Goal: Task Accomplishment & Management: Use online tool/utility

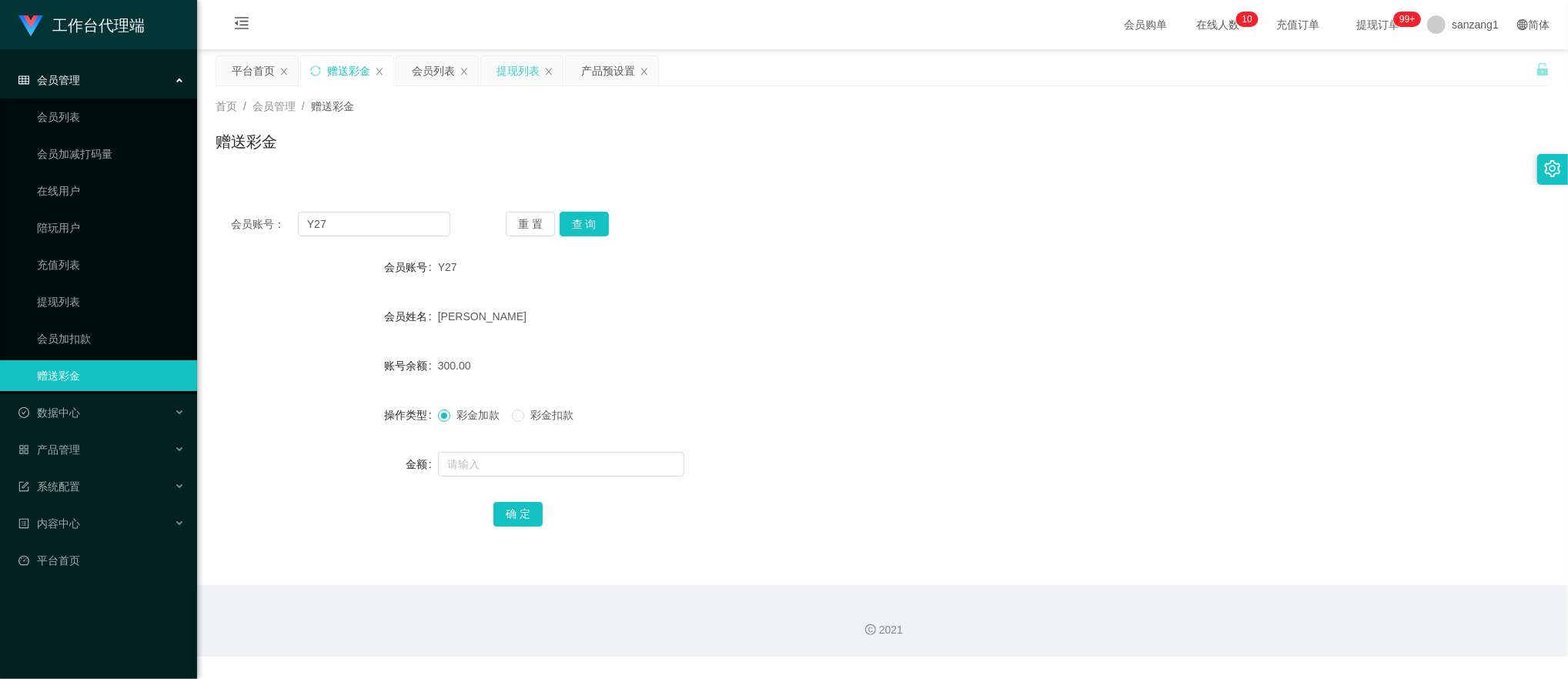
click at [533, 74] on div "提现列表" at bounding box center [518, 71] width 43 height 29
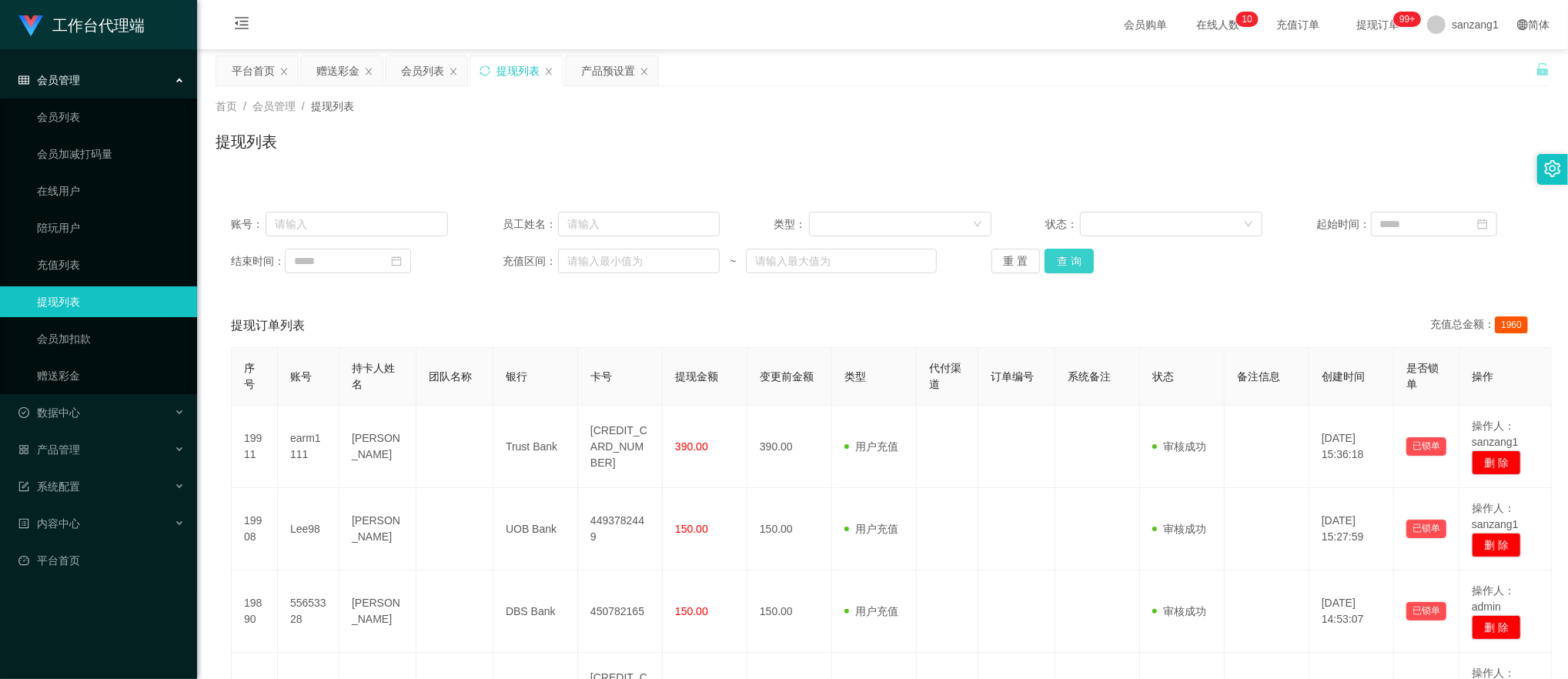
click at [1057, 263] on button "查 询" at bounding box center [1069, 261] width 49 height 25
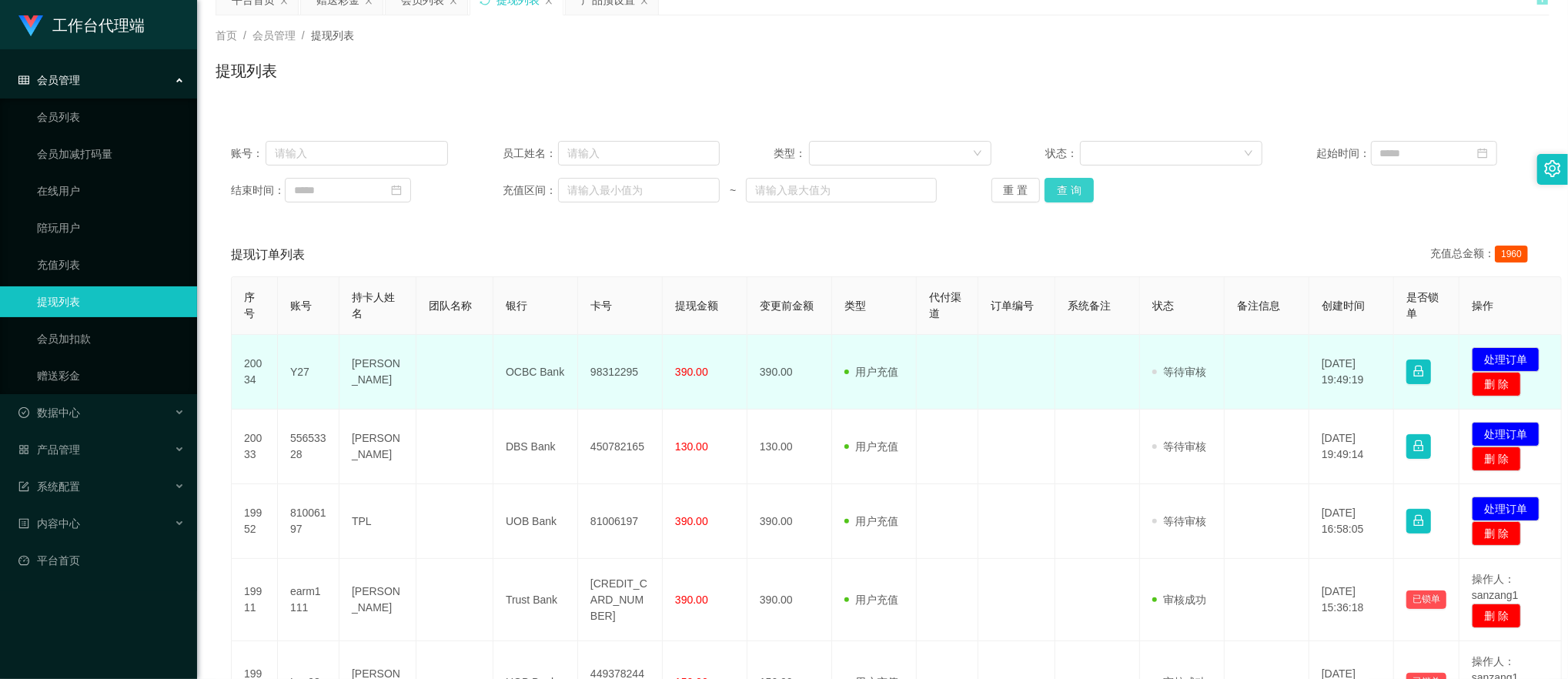
scroll to position [102, 0]
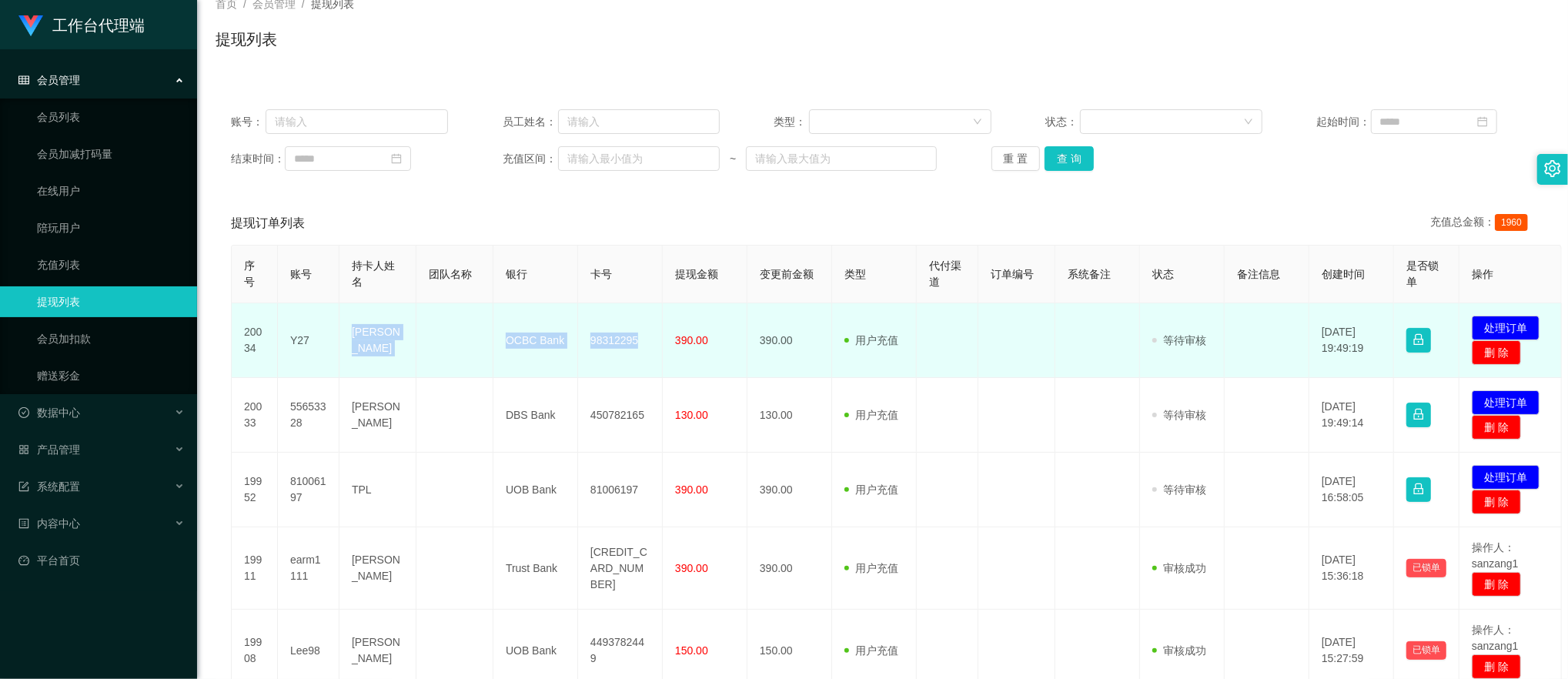
drag, startPoint x: 348, startPoint y: 327, endPoint x: 645, endPoint y: 337, distance: 297.2
click at [645, 337] on tr "20034 Y27 [PERSON_NAME] OCBC Bank 98312295 390.00 390.00 用户充值 人工扣款 审核驳回 审核成功 等待…" at bounding box center [897, 341] width 1330 height 75
copy tr "[PERSON_NAME] OCBC Bank 98312295"
click at [1511, 320] on button "处理订单" at bounding box center [1506, 328] width 67 height 25
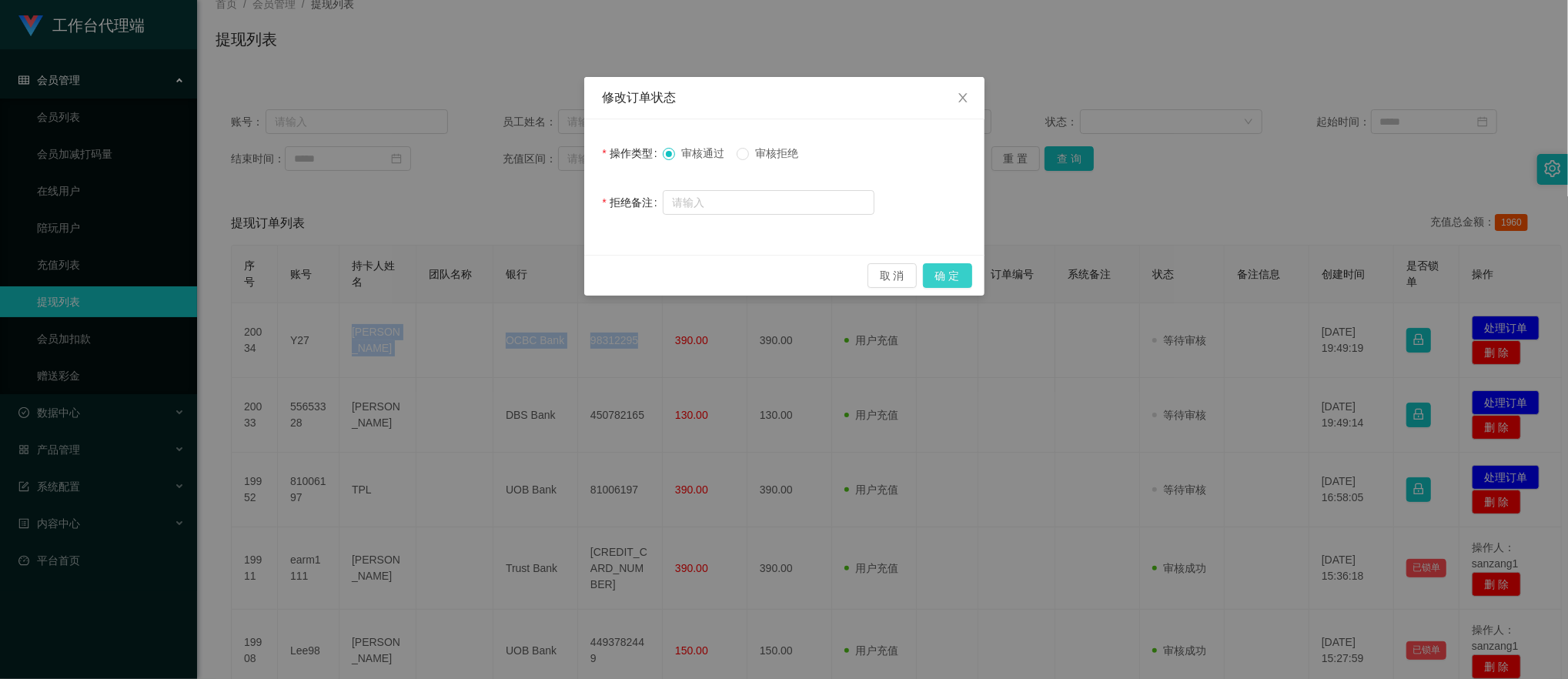
drag, startPoint x: 949, startPoint y: 275, endPoint x: 970, endPoint y: 263, distance: 24.2
click at [949, 275] on button "确 定" at bounding box center [947, 276] width 49 height 25
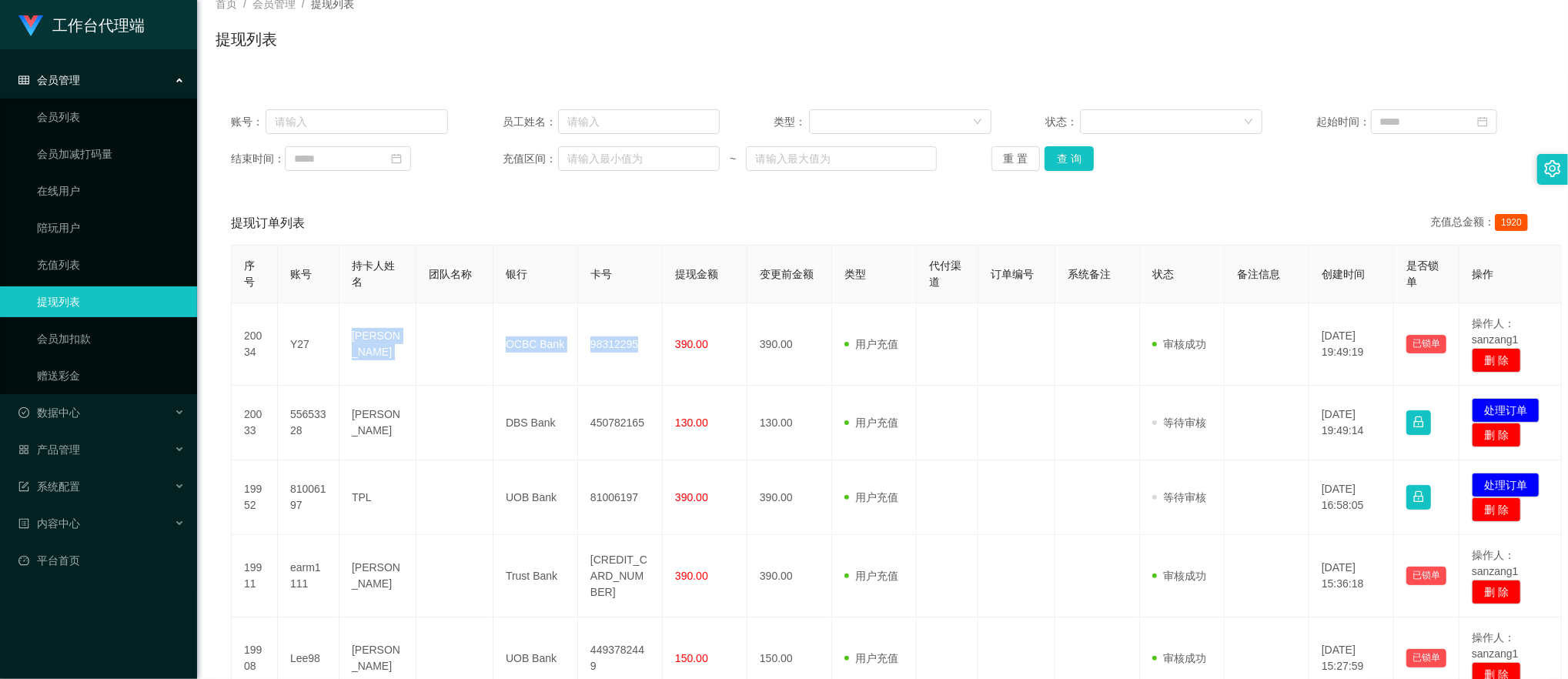
scroll to position [0, 0]
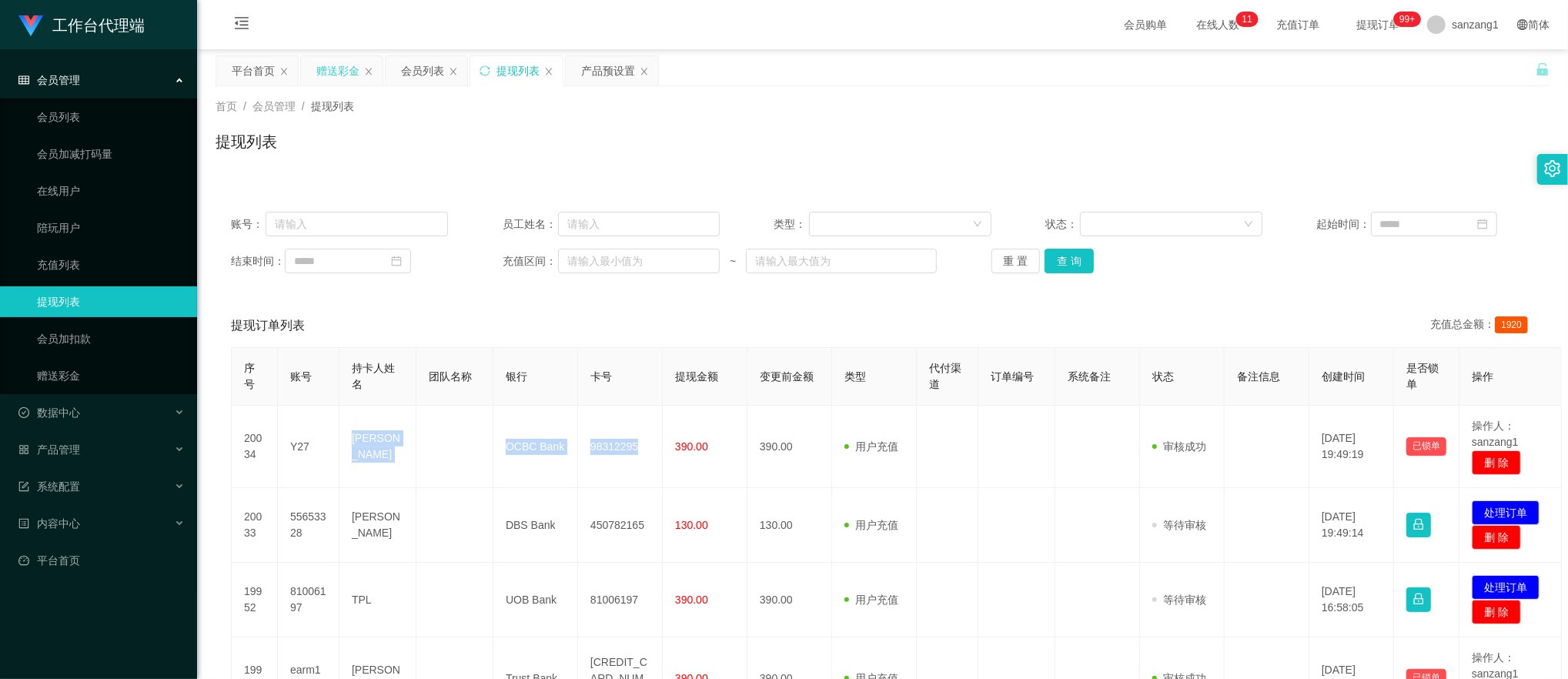
click at [339, 63] on div "赠送彩金" at bounding box center [338, 71] width 43 height 29
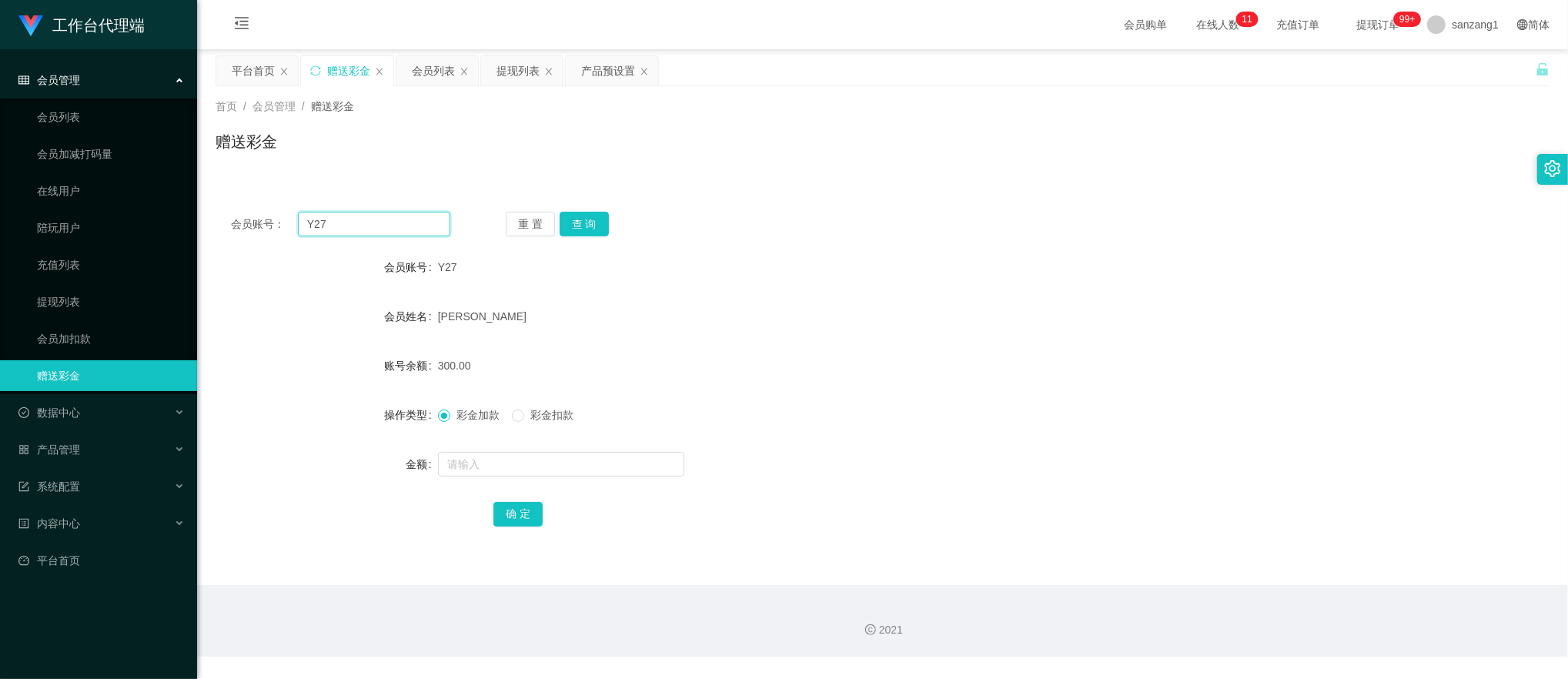
drag, startPoint x: 380, startPoint y: 223, endPoint x: 477, endPoint y: 207, distance: 98.3
click at [214, 194] on main "关闭左侧 关闭右侧 关闭其它 刷新页面 平台首页 赠送彩金 会员列表 提现列表 产品预设置 首页 / 会员管理 / 赠送彩金 / 赠送彩金 会员账号： Y27…" at bounding box center [883, 317] width 1372 height 536
paste input "96308684"
type input "96308684"
click at [590, 217] on button "查 询" at bounding box center [584, 225] width 49 height 25
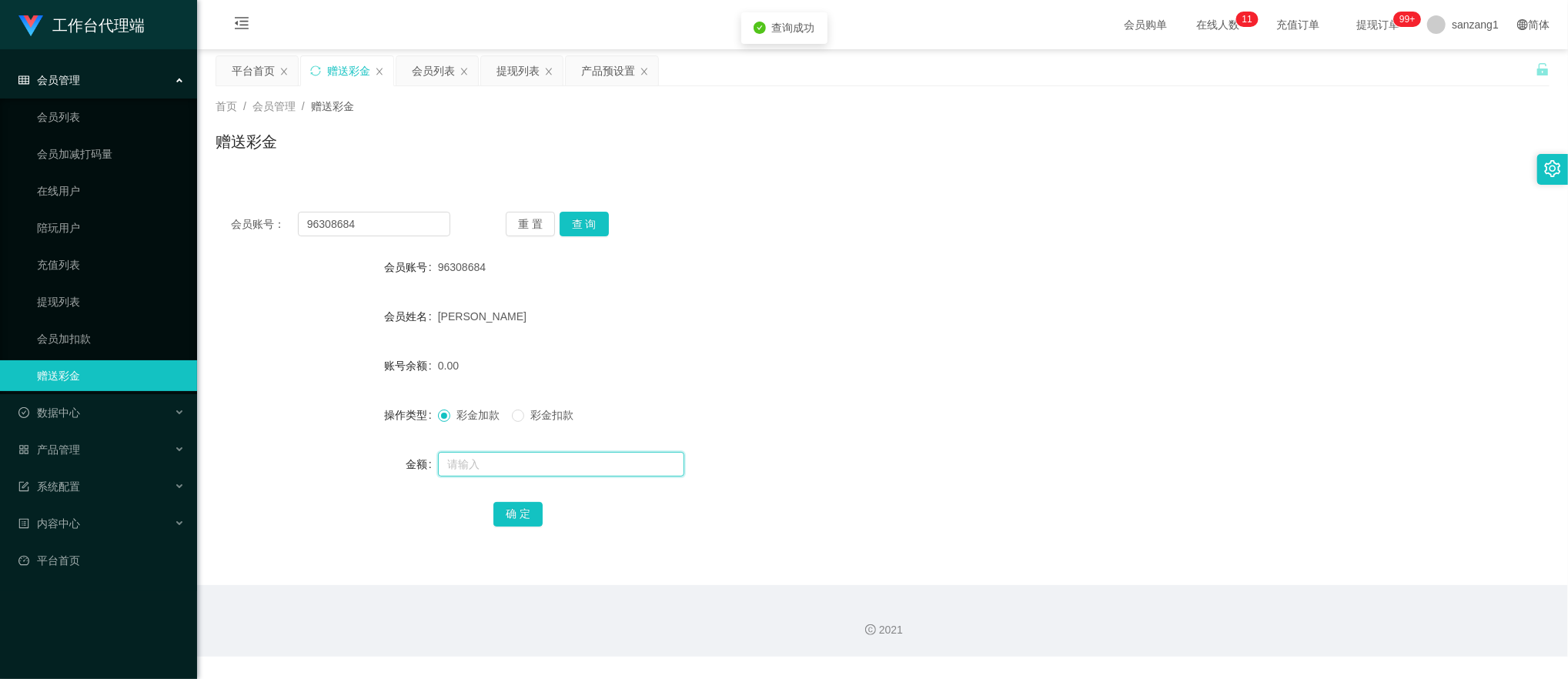
click at [497, 460] on input "text" at bounding box center [561, 464] width 246 height 25
type input "100"
click at [499, 523] on button "确 定" at bounding box center [517, 514] width 49 height 25
drag, startPoint x: 398, startPoint y: 220, endPoint x: 212, endPoint y: 216, distance: 186.0
click at [212, 216] on main "关闭左侧 关闭右侧 关闭其它 刷新页面 平台首页 赠送彩金 会员列表 提现列表 产品预设置 首页 / 会员管理 / 赠送彩金 / 赠送彩金 会员账号： 963…" at bounding box center [883, 317] width 1372 height 536
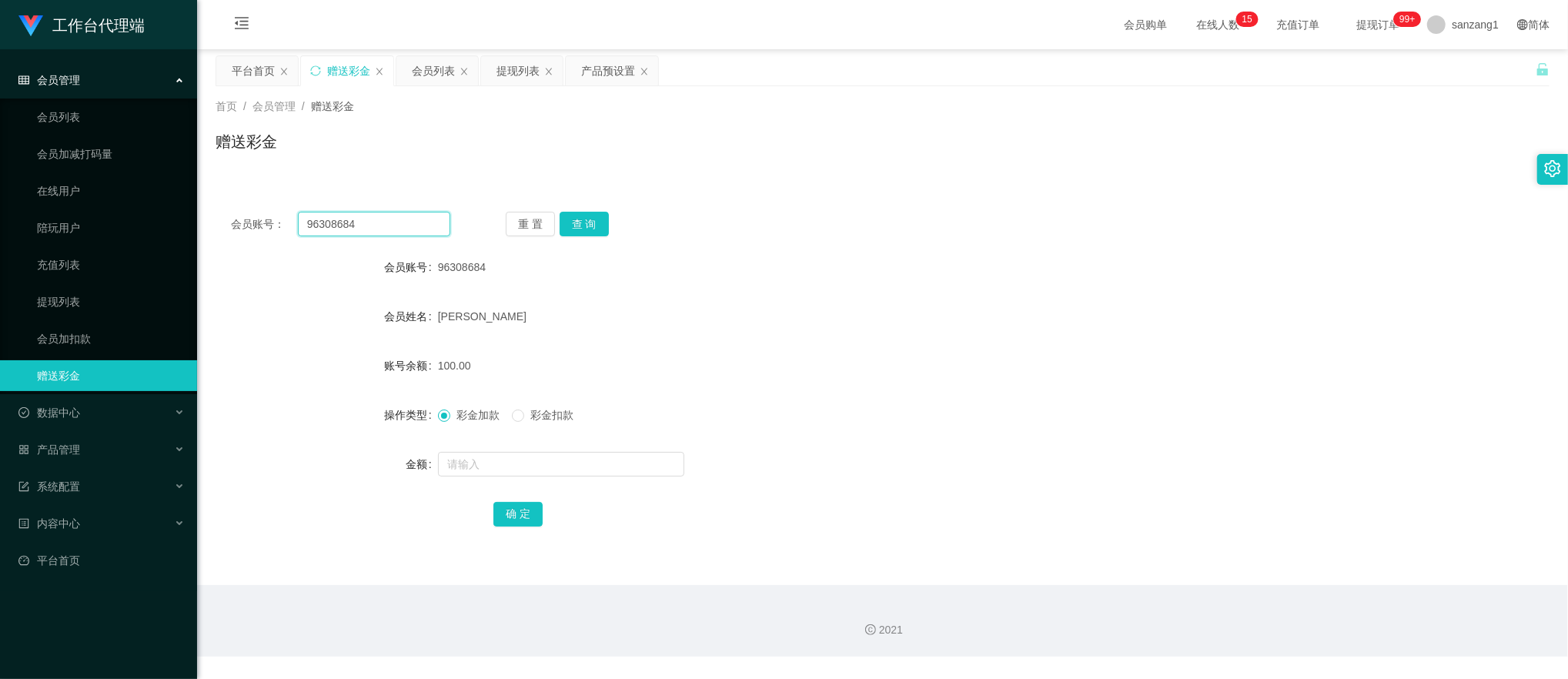
paste input "Lee98"
type input "Lee98"
click at [593, 216] on button "查 询" at bounding box center [584, 225] width 49 height 25
click at [474, 467] on input "text" at bounding box center [561, 464] width 246 height 25
type input "100"
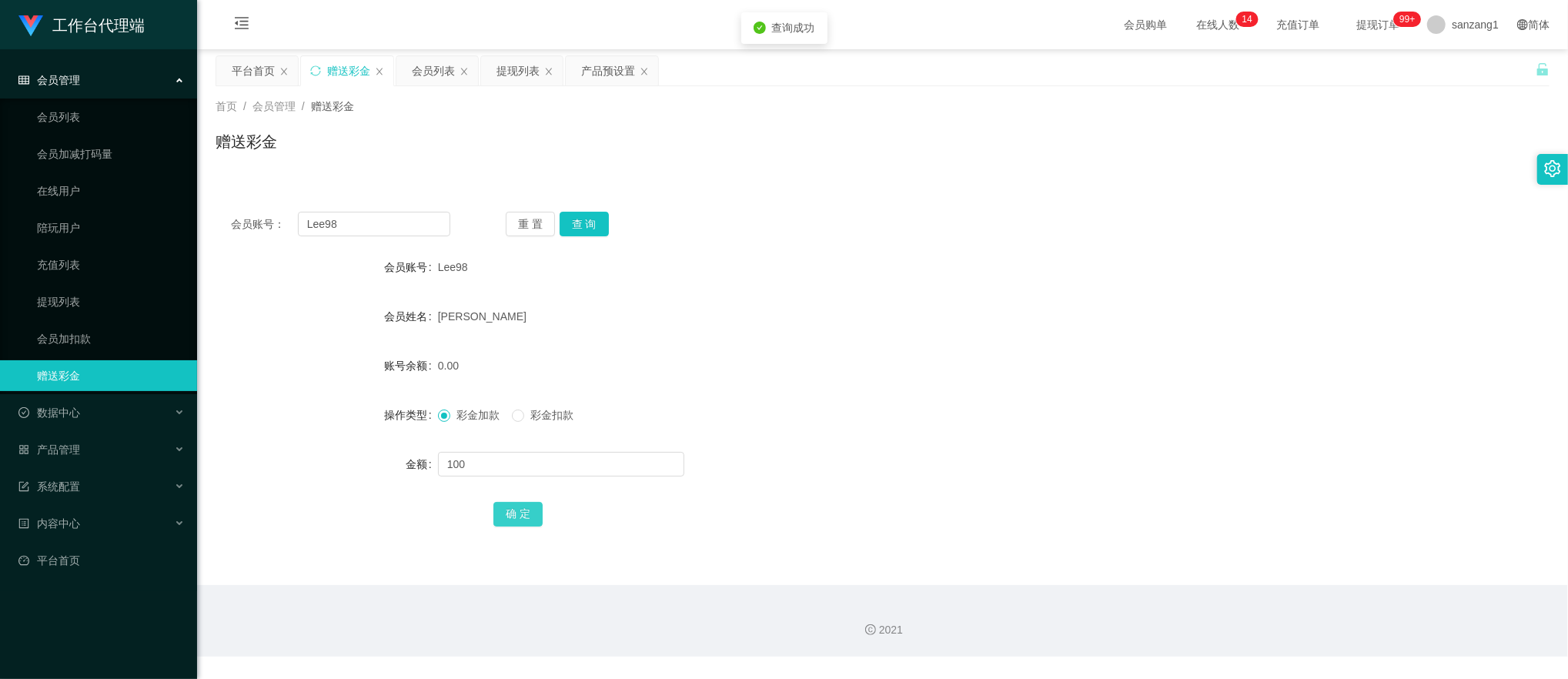
click at [509, 505] on button "确 定" at bounding box center [517, 514] width 49 height 25
